Goal: Find specific page/section: Find specific page/section

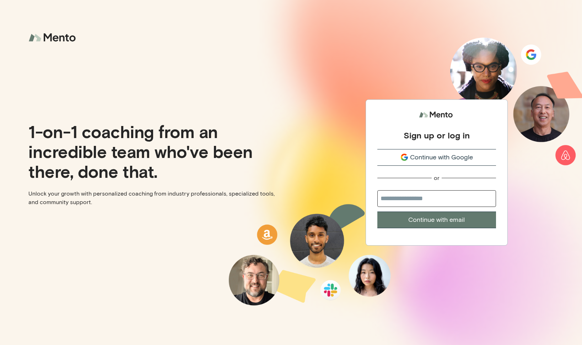
click at [424, 164] on button "Continue with Google" at bounding box center [436, 157] width 119 height 17
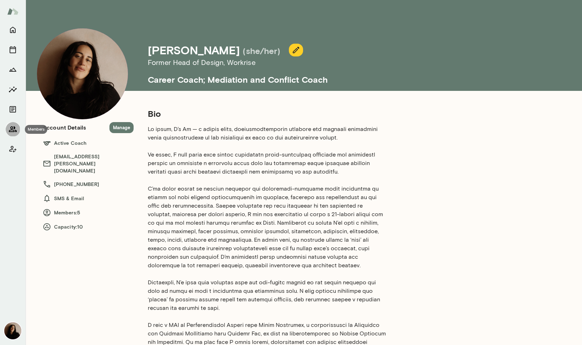
click at [9, 126] on icon "Members" at bounding box center [13, 129] width 9 height 9
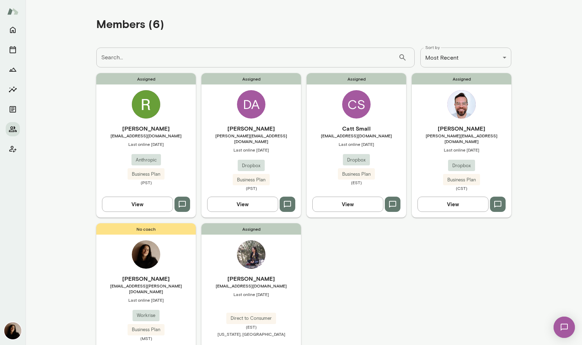
click at [565, 327] on img at bounding box center [564, 327] width 29 height 29
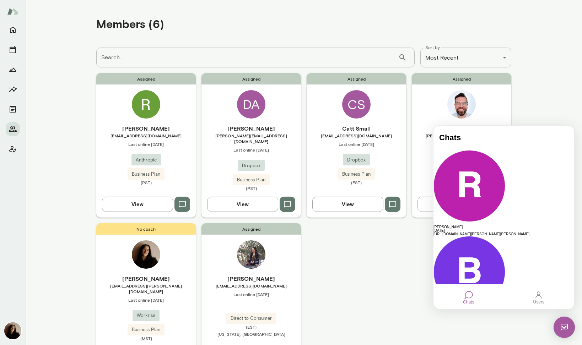
click at [565, 327] on img at bounding box center [564, 327] width 21 height 21
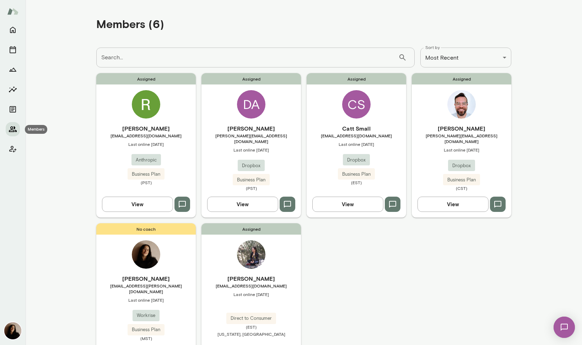
click at [14, 128] on icon "Members" at bounding box center [13, 130] width 8 height 6
click at [17, 32] on icon "Home" at bounding box center [13, 30] width 9 height 9
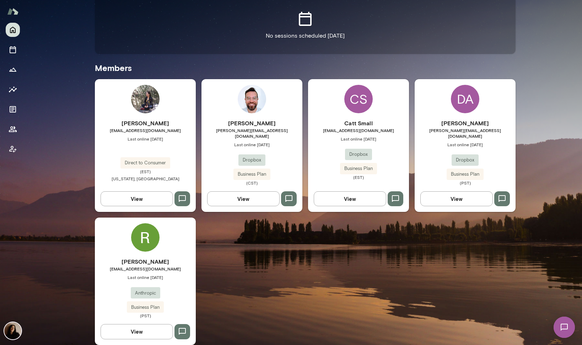
scroll to position [165, 0]
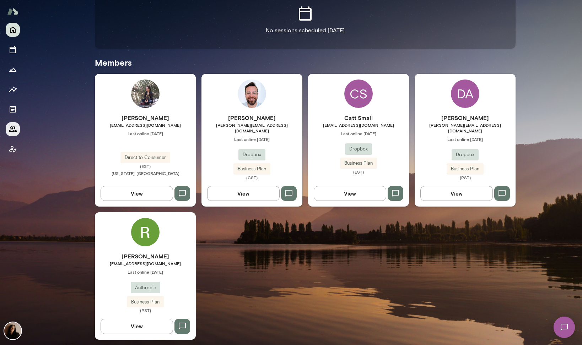
click at [14, 125] on icon "Members" at bounding box center [13, 129] width 9 height 9
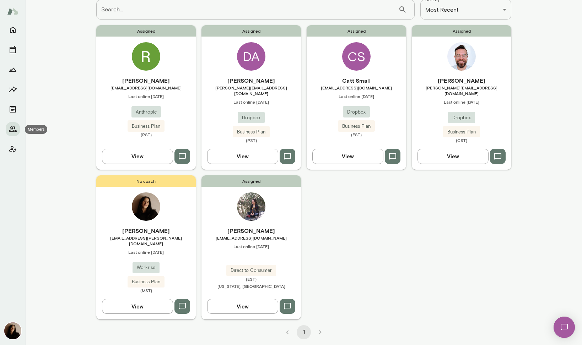
scroll to position [39, 0]
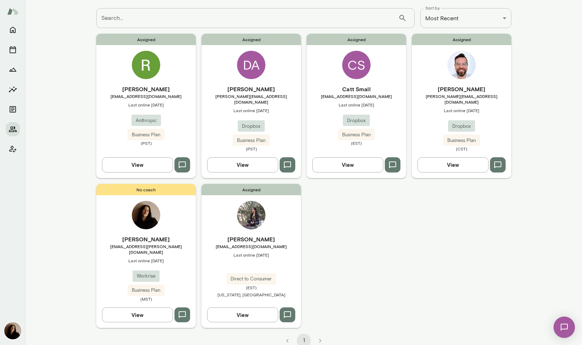
click at [560, 328] on img at bounding box center [564, 327] width 29 height 29
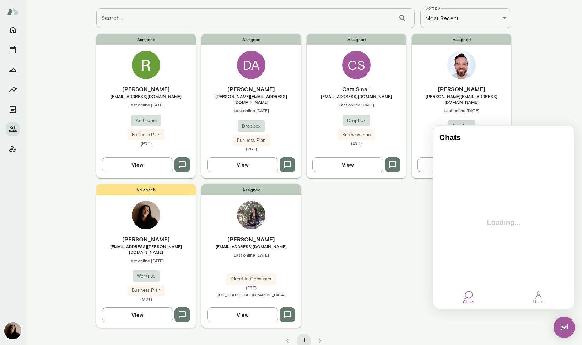
scroll to position [0, 0]
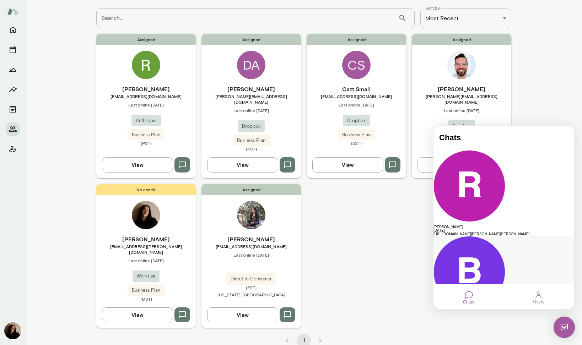
click at [493, 312] on div "[PERSON_NAME]" at bounding box center [504, 314] width 140 height 4
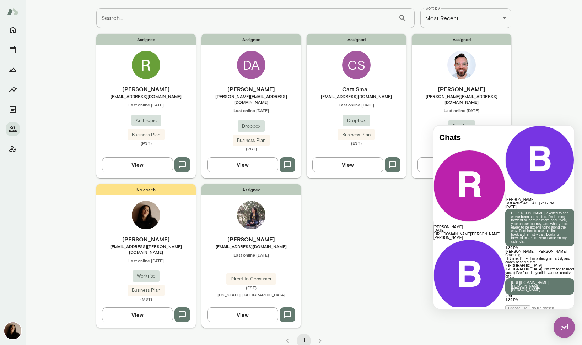
scroll to position [141, 0]
click at [505, 198] on h6 "[PERSON_NAME]" at bounding box center [539, 200] width 69 height 4
click at [505, 136] on img at bounding box center [539, 160] width 69 height 69
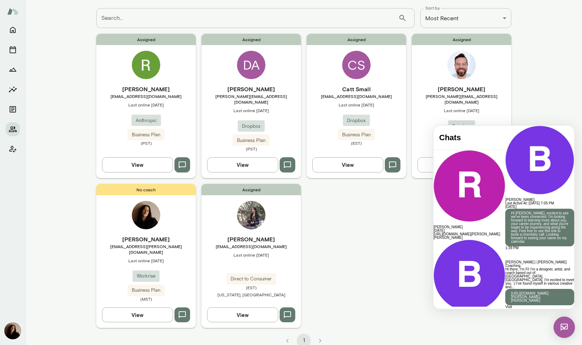
scroll to position [0, 0]
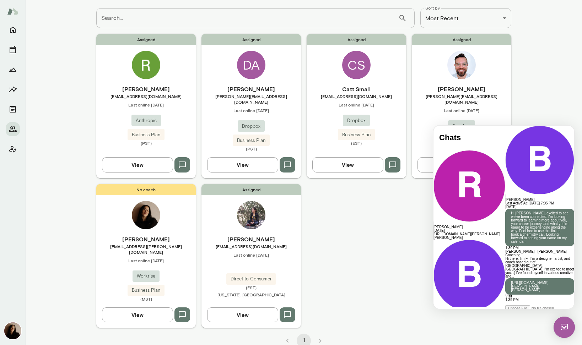
click at [568, 330] on img at bounding box center [564, 327] width 21 height 21
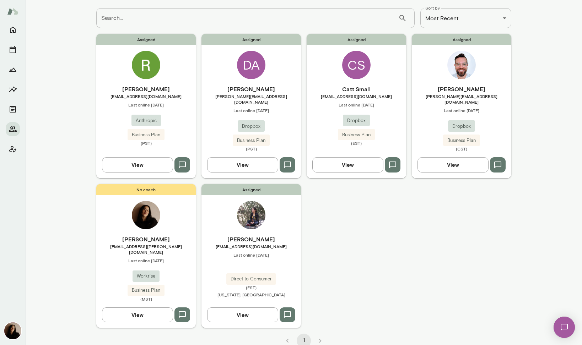
click at [150, 74] on img at bounding box center [146, 65] width 28 height 28
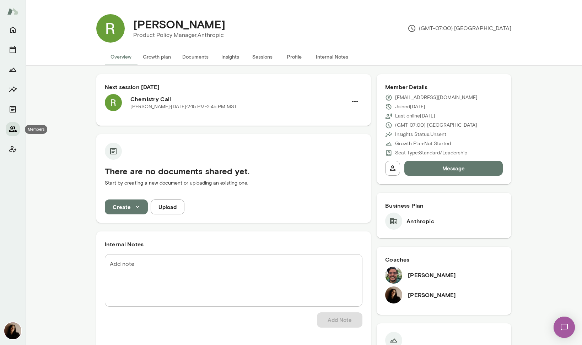
click at [11, 128] on icon "Members" at bounding box center [13, 129] width 9 height 9
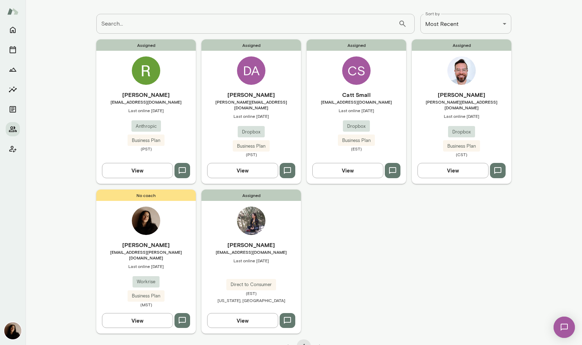
scroll to position [39, 0]
